Goal: Find specific page/section: Find specific page/section

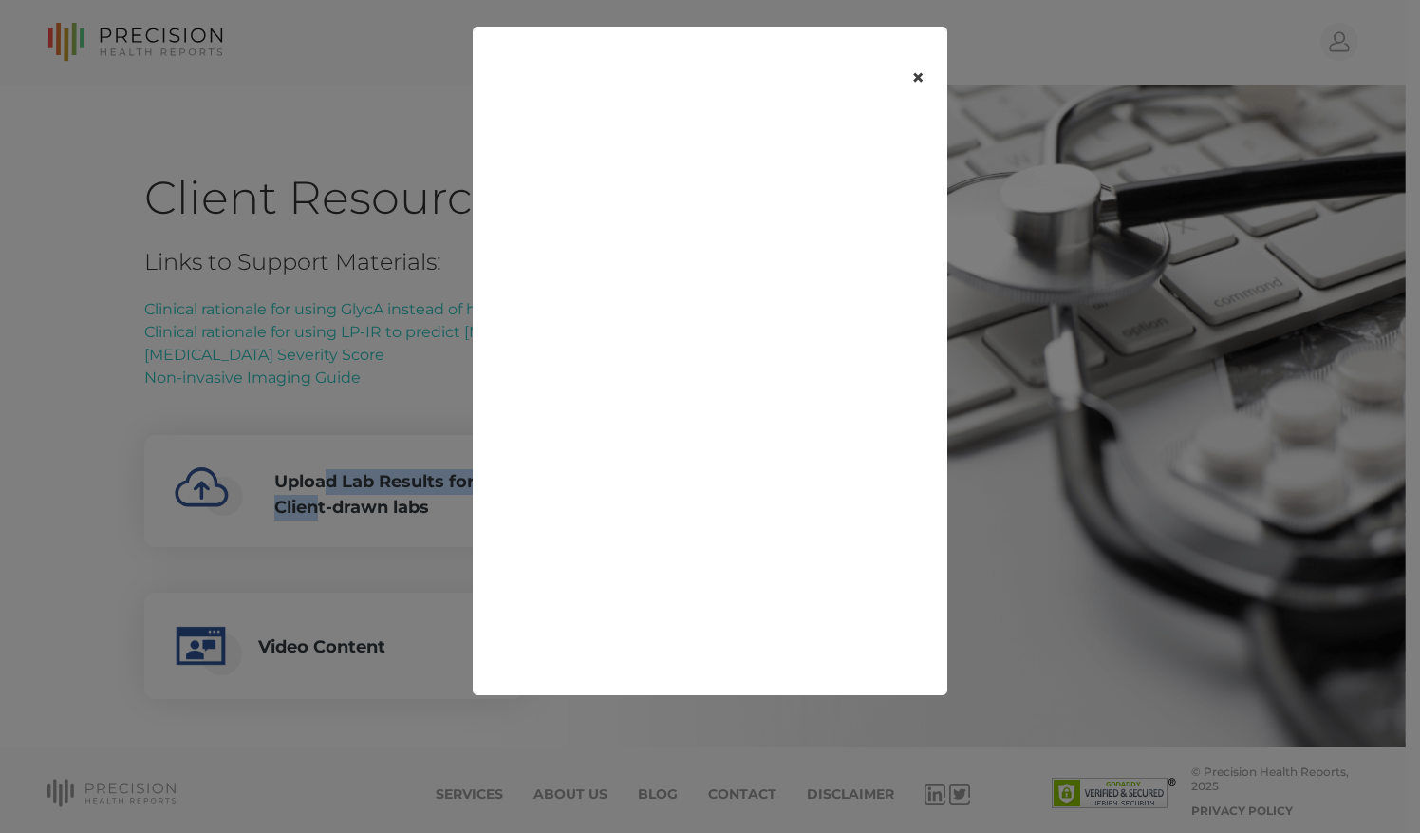
click at [920, 84] on button "×" at bounding box center [918, 78] width 59 height 80
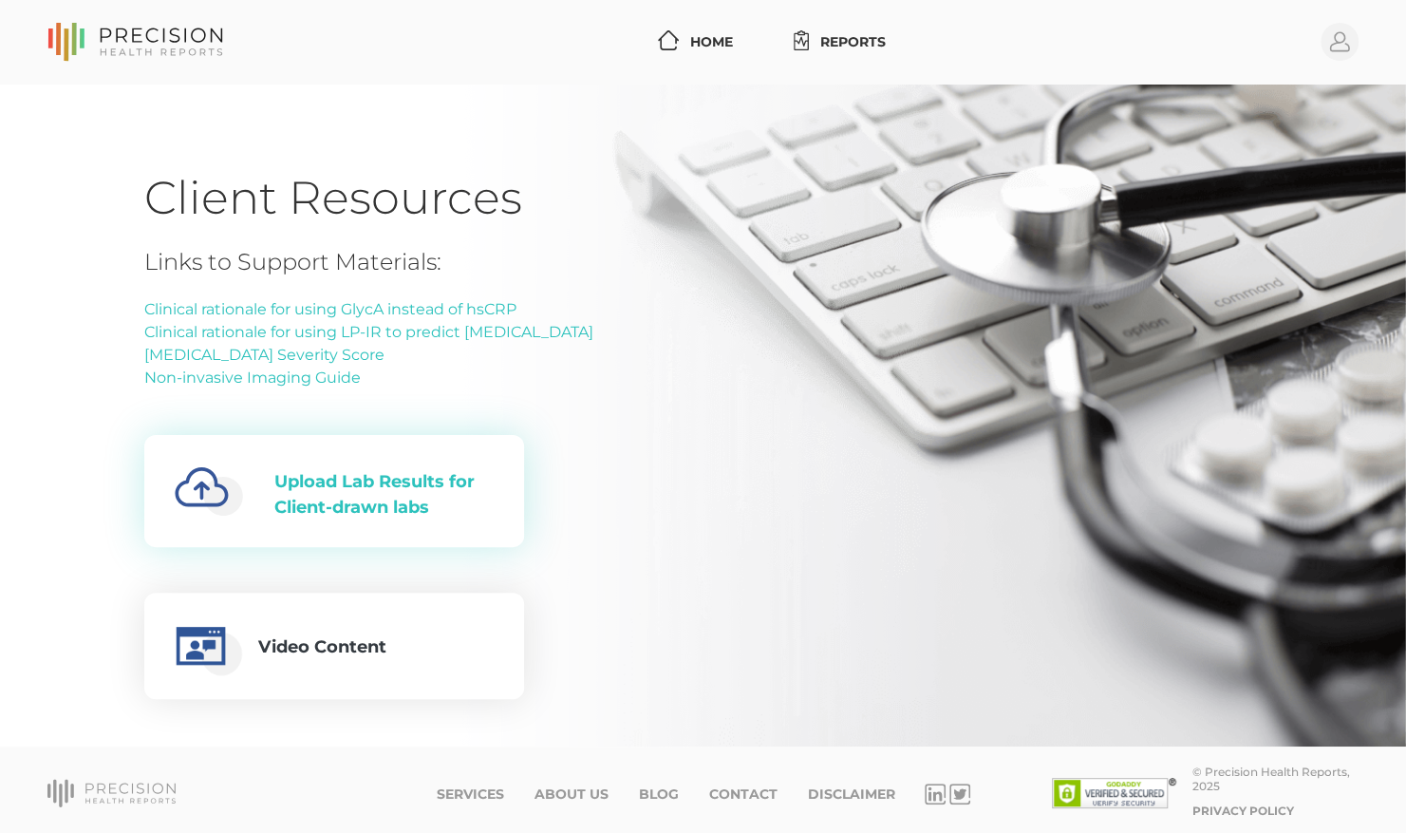
click at [288, 501] on div "Upload Lab Results for Client-drawn labs" at bounding box center [383, 494] width 219 height 51
